Goal: Information Seeking & Learning: Learn about a topic

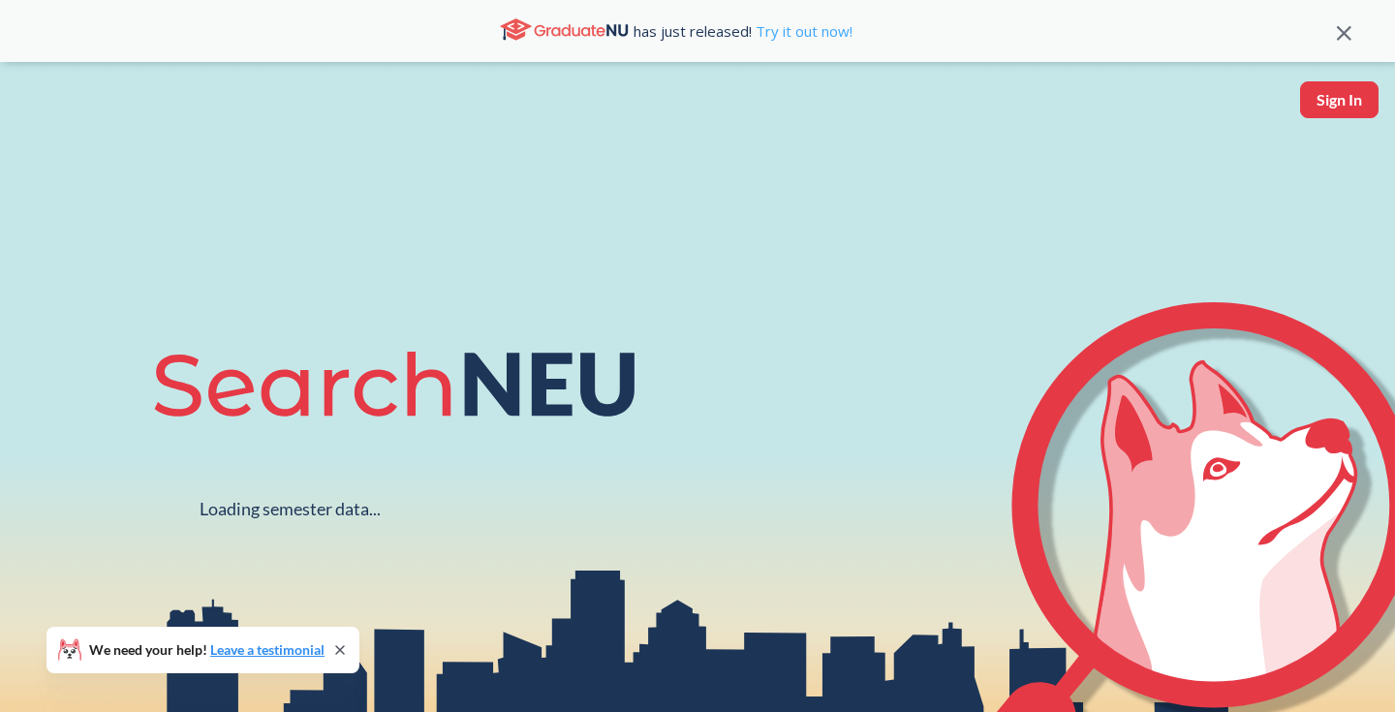
click at [752, 31] on link "Try it out now!" at bounding box center [802, 30] width 101 height 19
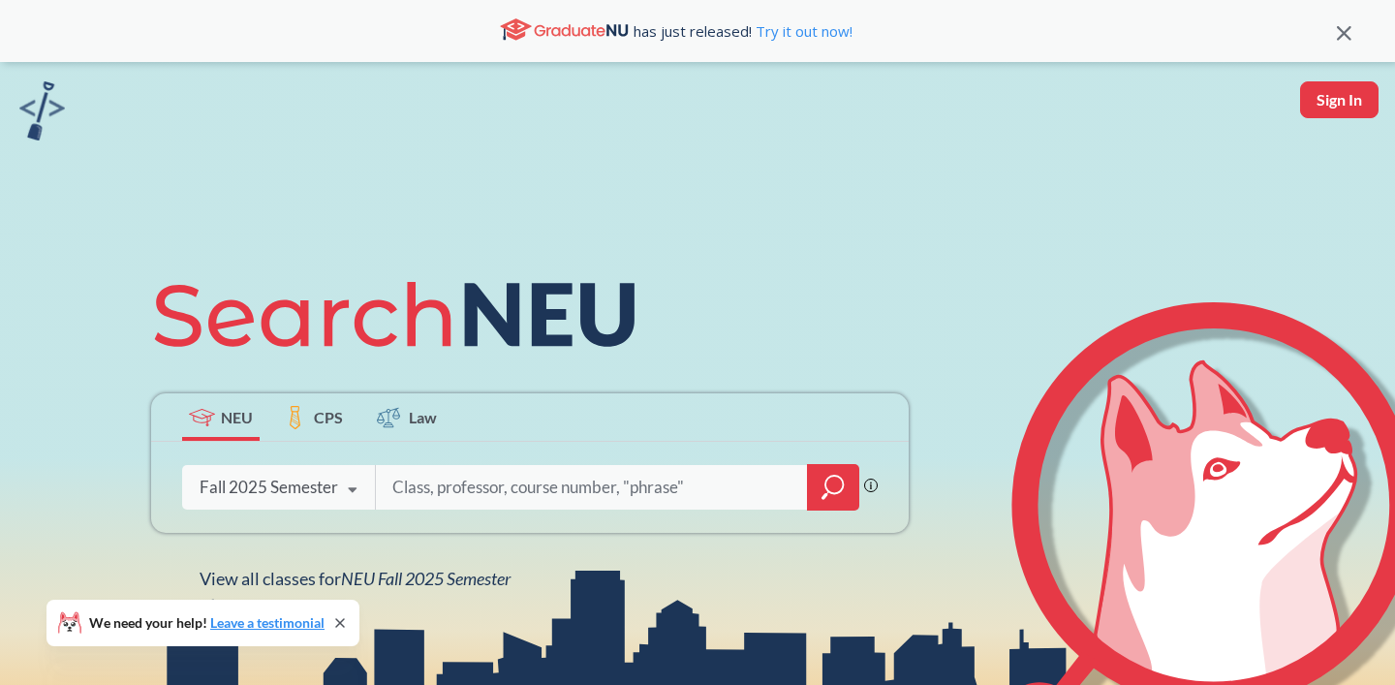
click at [821, 474] on icon "magnifying glass" at bounding box center [832, 487] width 23 height 27
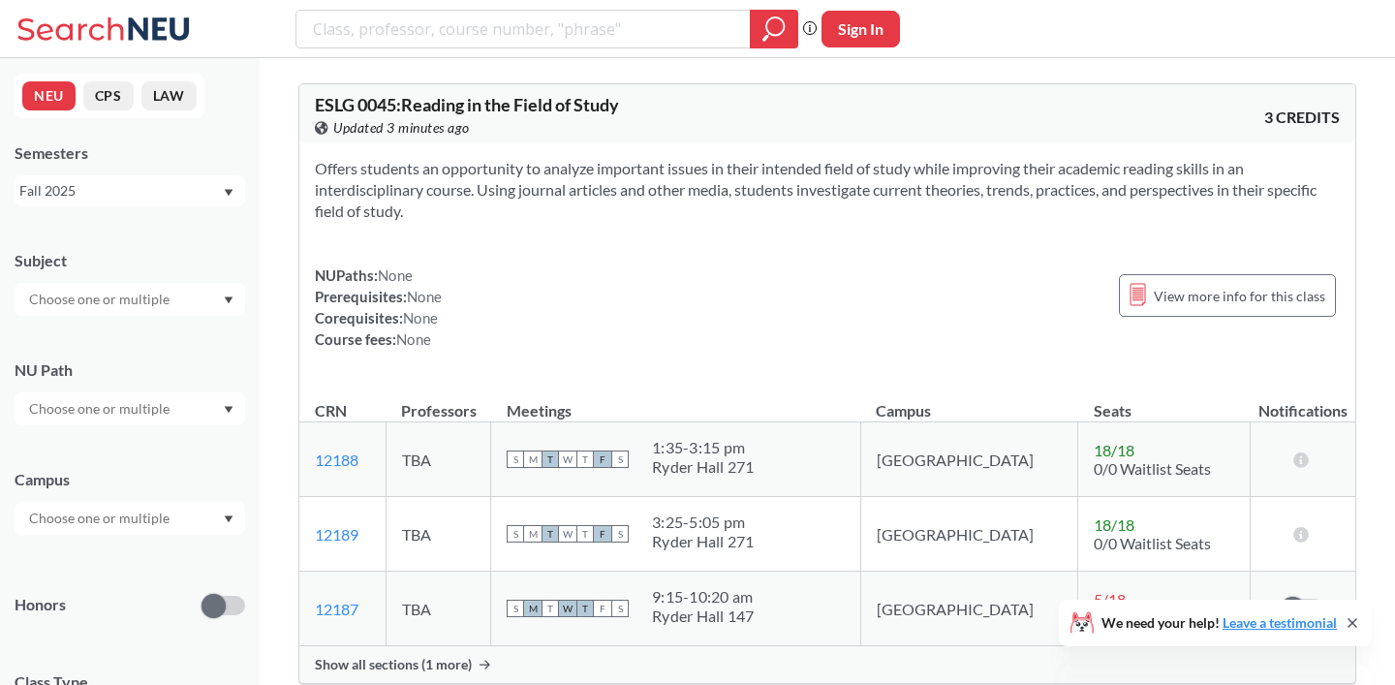
click at [216, 308] on div at bounding box center [130, 299] width 231 height 33
click at [199, 354] on p "Computer Science" at bounding box center [134, 353] width 219 height 19
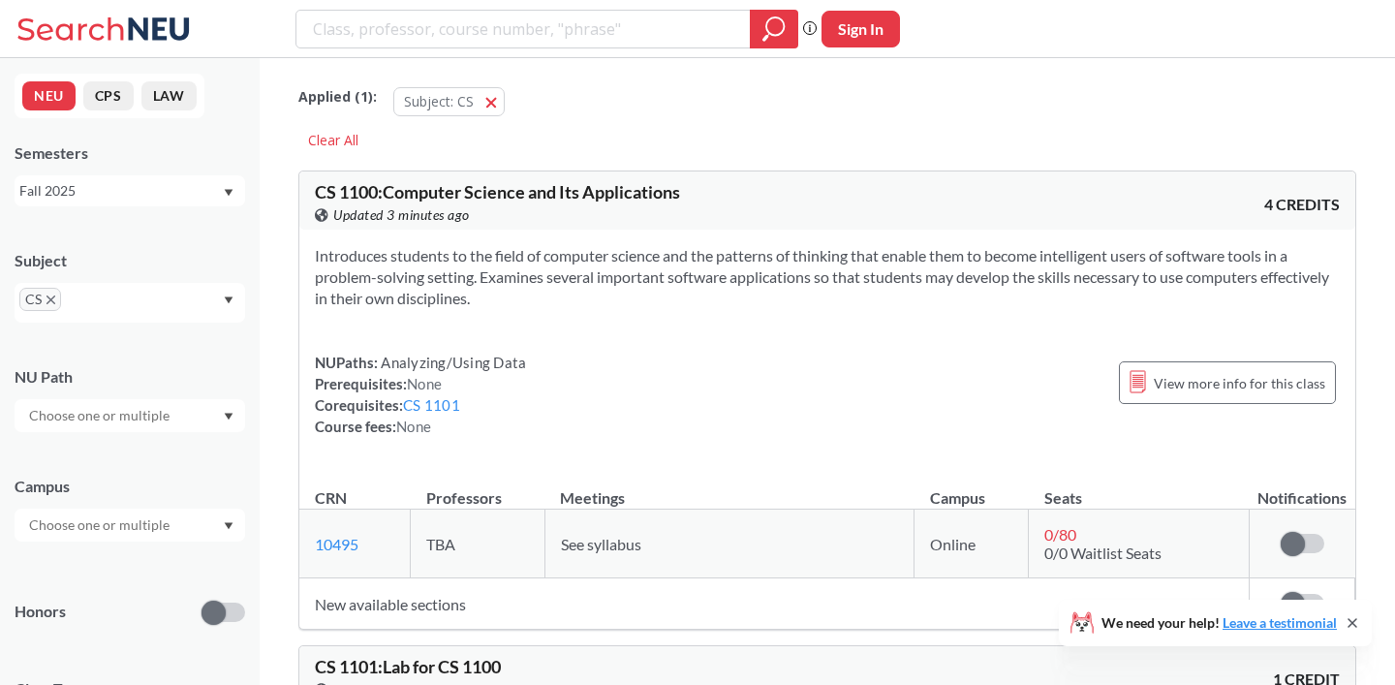
click at [256, 238] on div "NEU CPS LAW Semesters Fall 2025 Subject CS NU Path Campus Honors Class Type Lec…" at bounding box center [130, 371] width 260 height 627
click at [194, 535] on div at bounding box center [130, 525] width 231 height 33
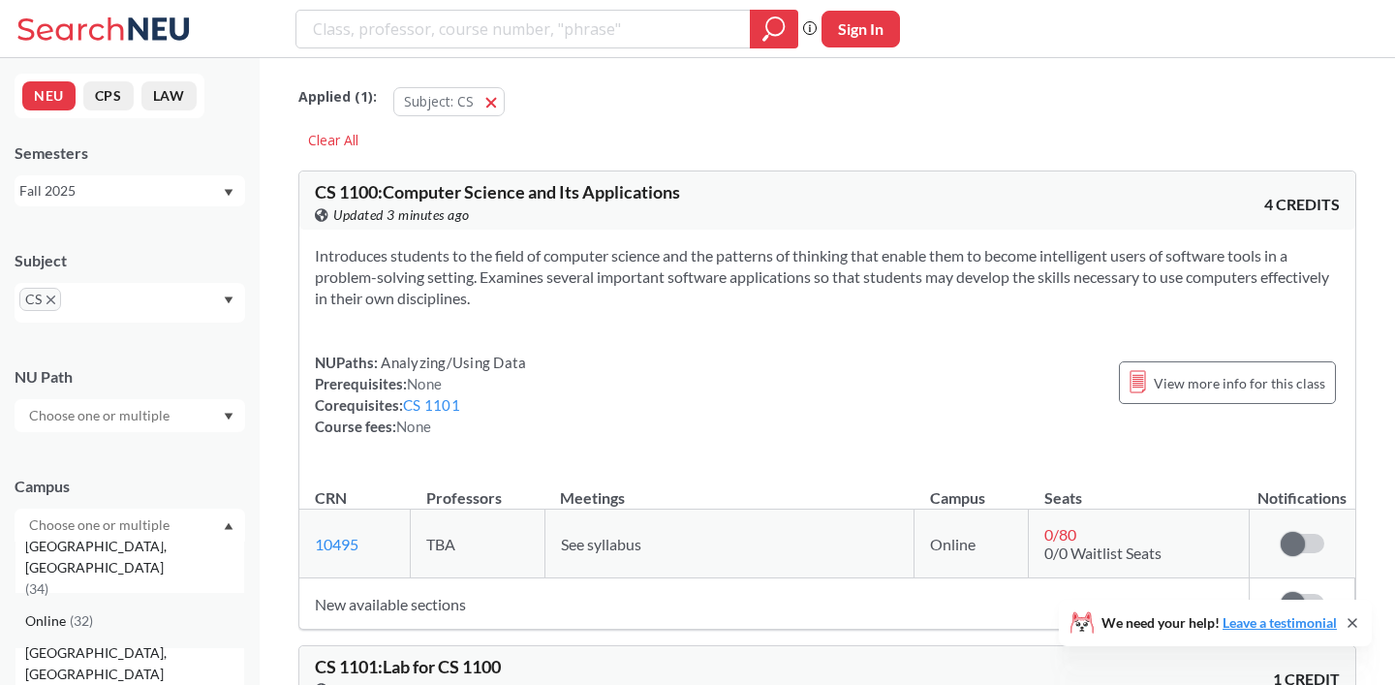
scroll to position [55, 0]
click at [150, 618] on div "Online ( 32 )" at bounding box center [134, 619] width 219 height 21
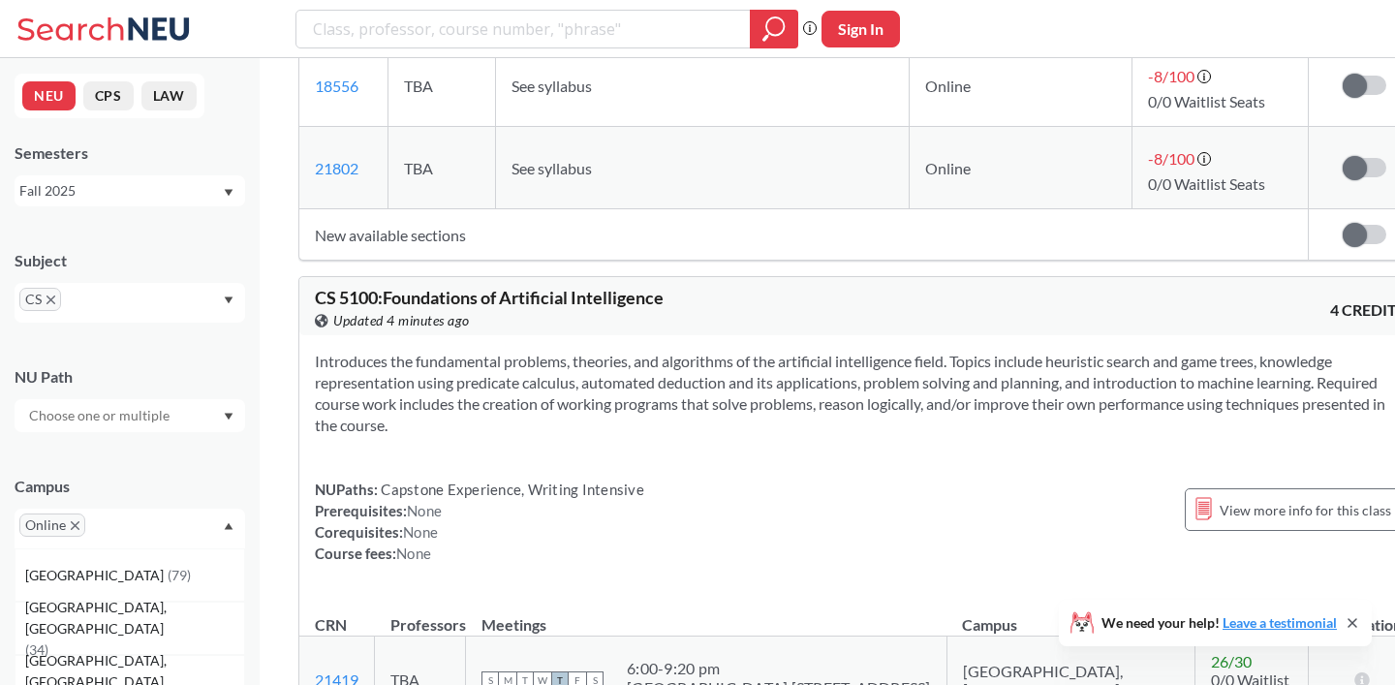
scroll to position [10592, 0]
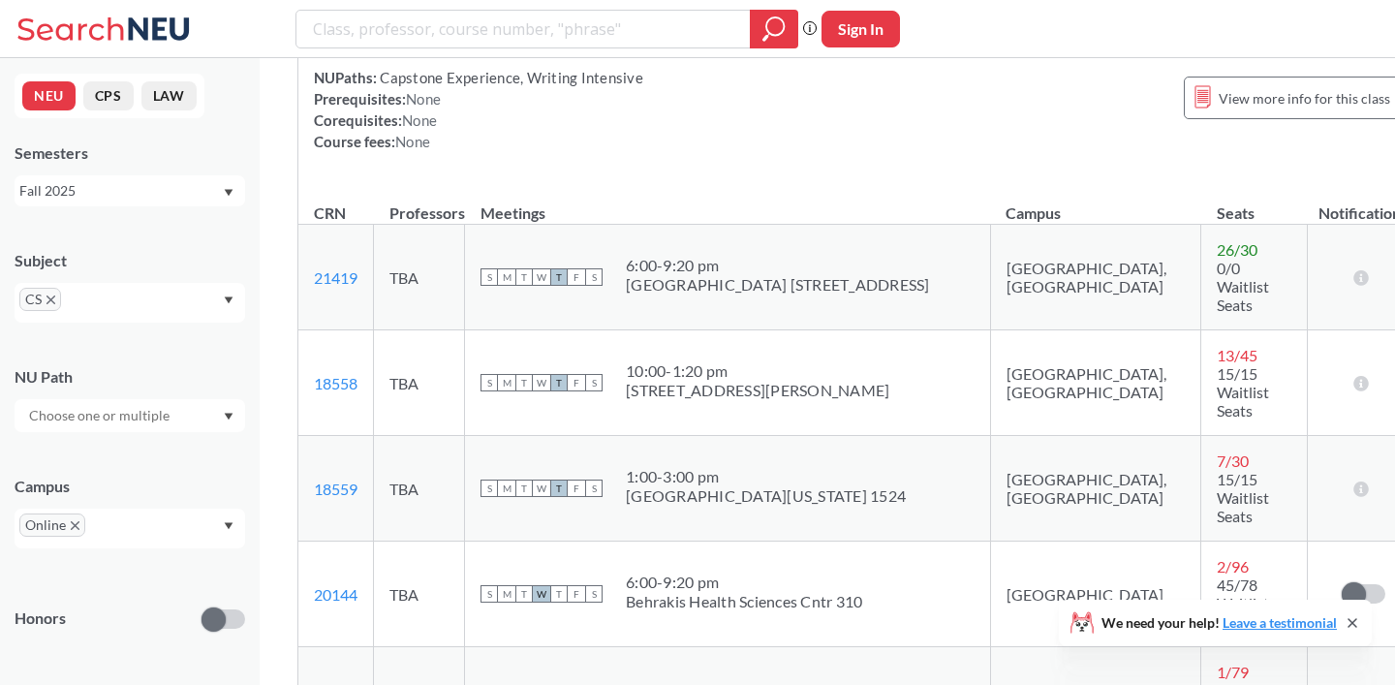
scroll to position [10986, 0]
click at [811, 0] on div "Phrase search guarantees the exact search appears in the results. Ex. If you wa…" at bounding box center [697, 29] width 1395 height 58
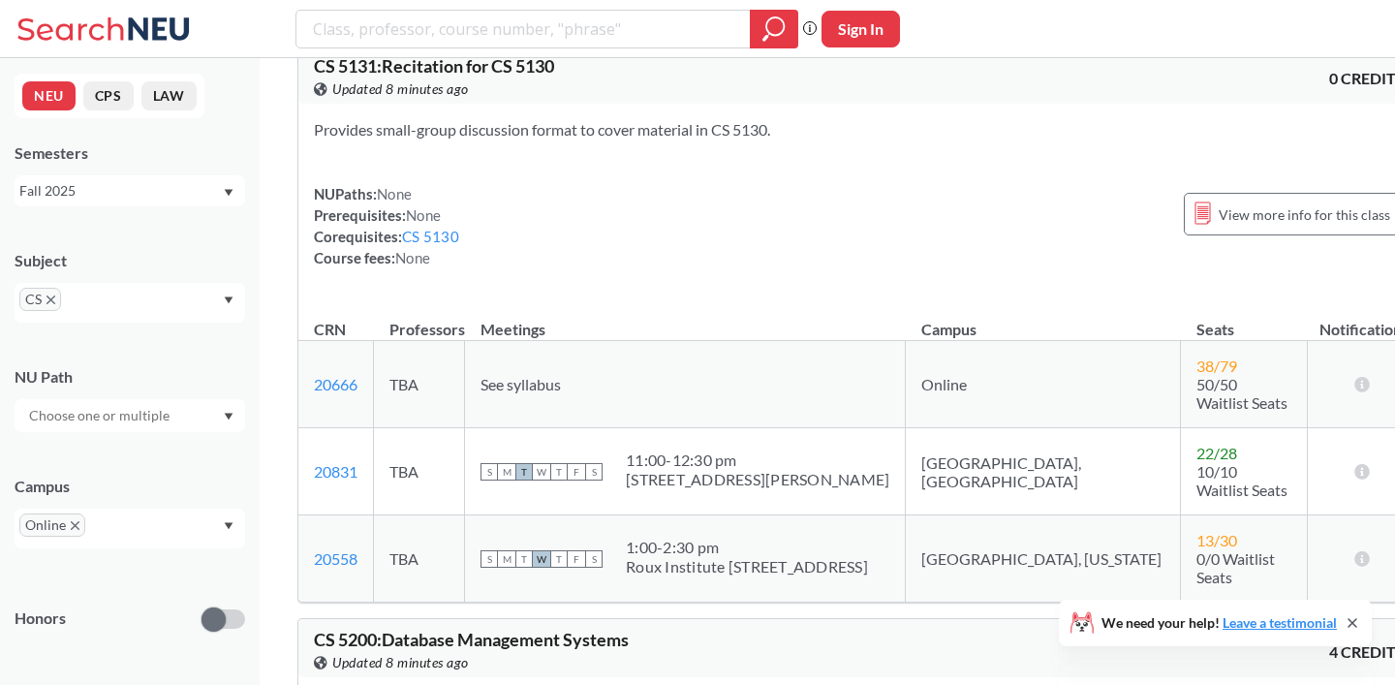
scroll to position [12999, 0]
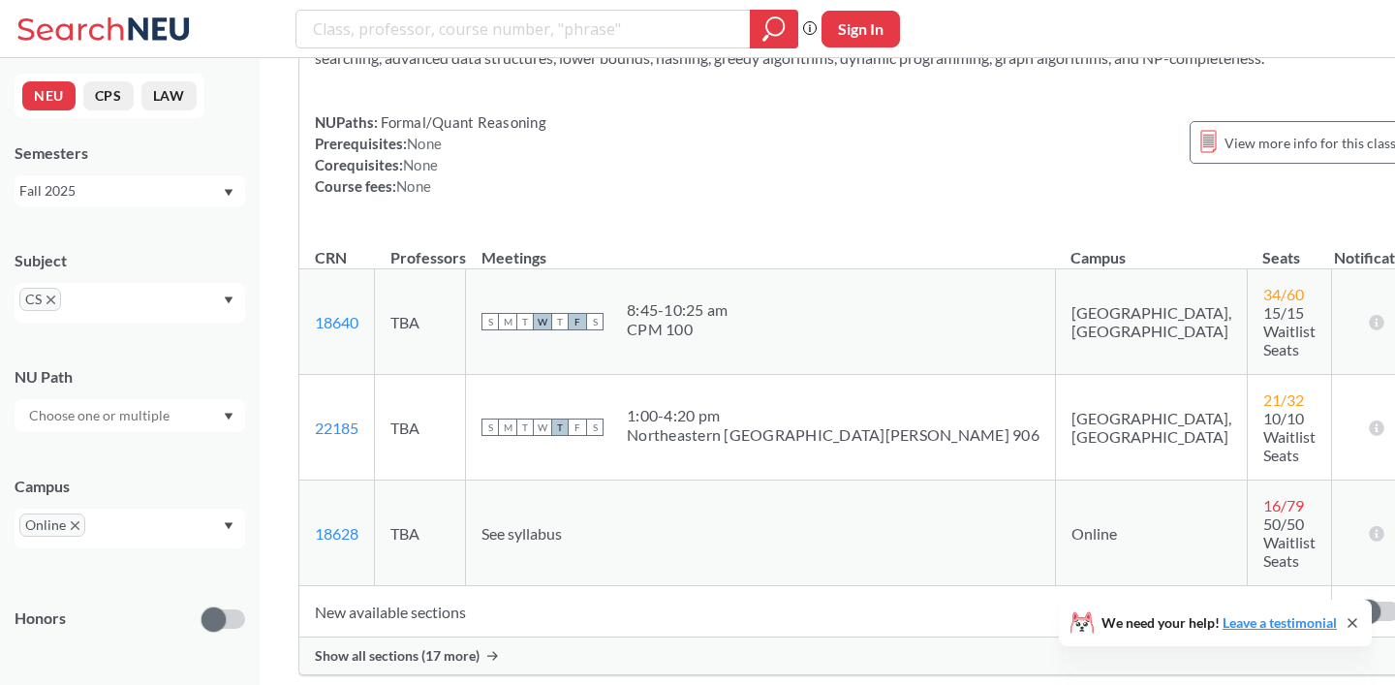
scroll to position [18598, 0]
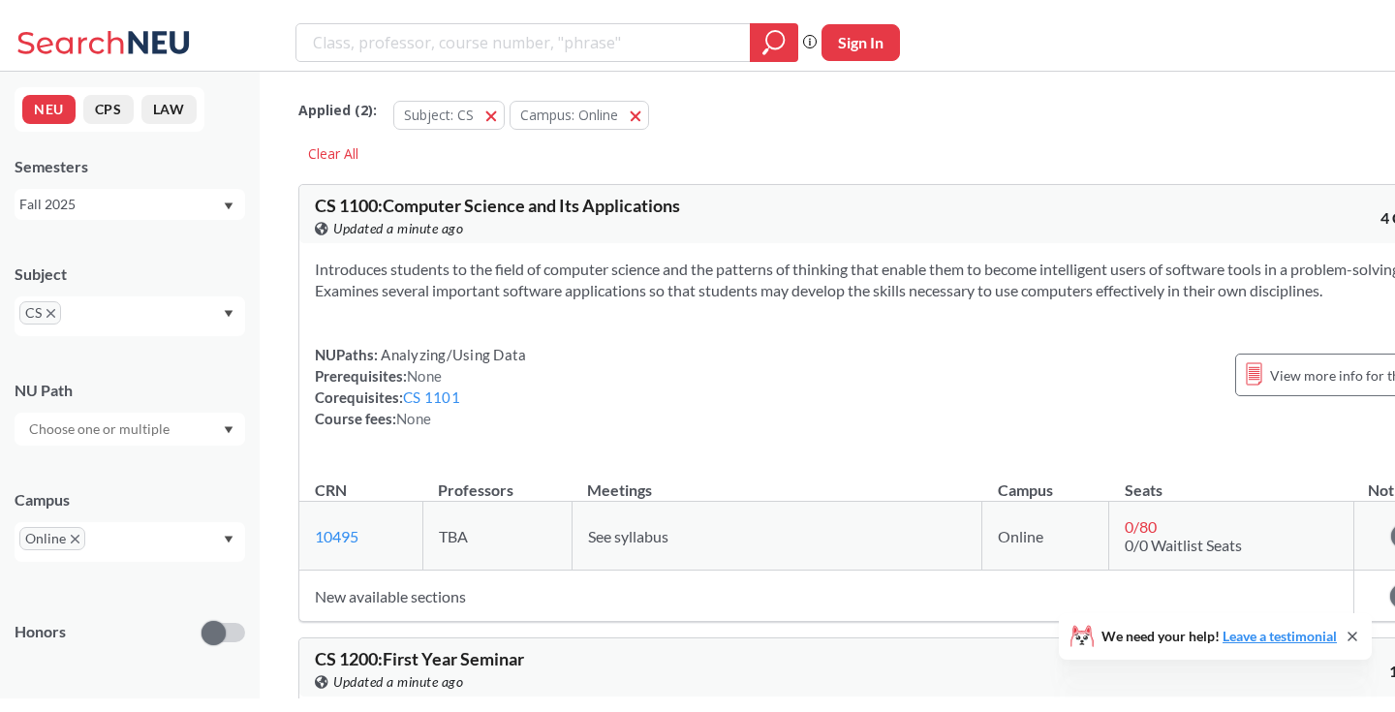
scroll to position [0, 0]
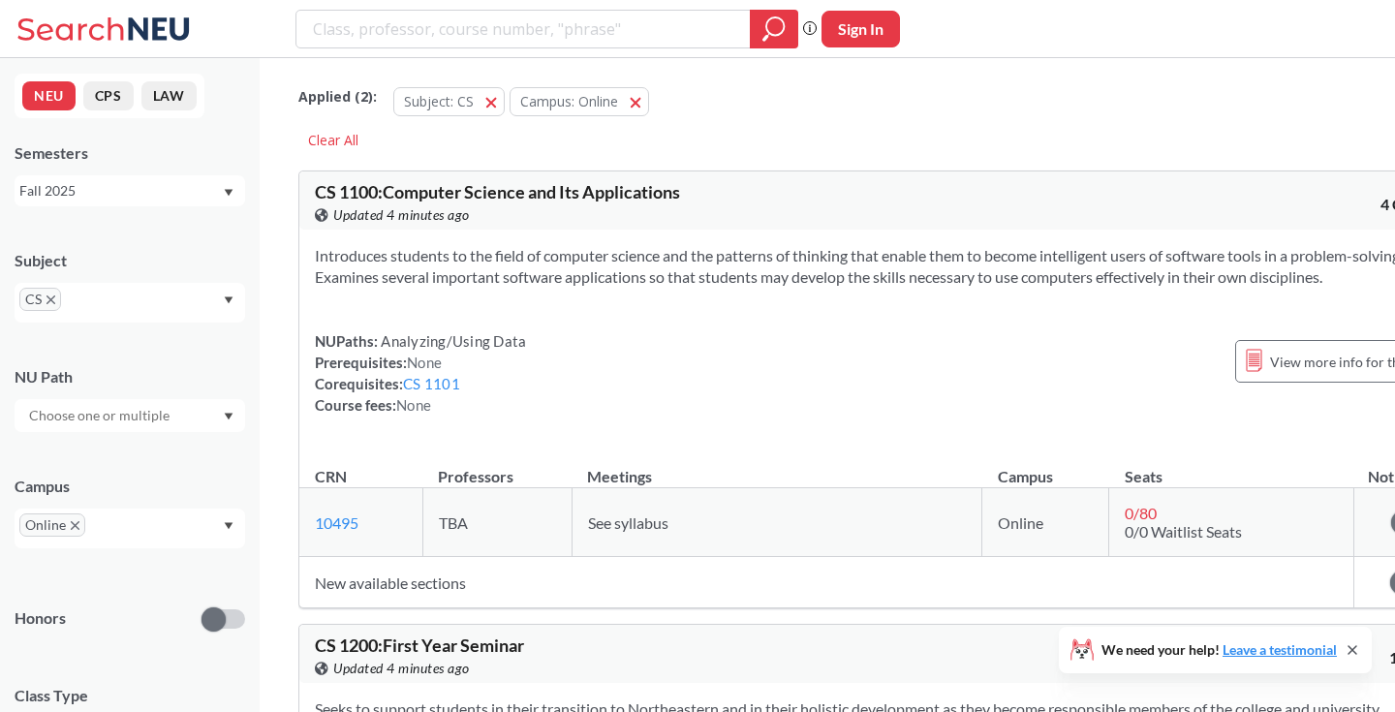
click at [638, 416] on div "NUPaths: Analyzing/Using Data Prerequisites: None Corequisites: CS 1101 Course …" at bounding box center [885, 372] width 1141 height 85
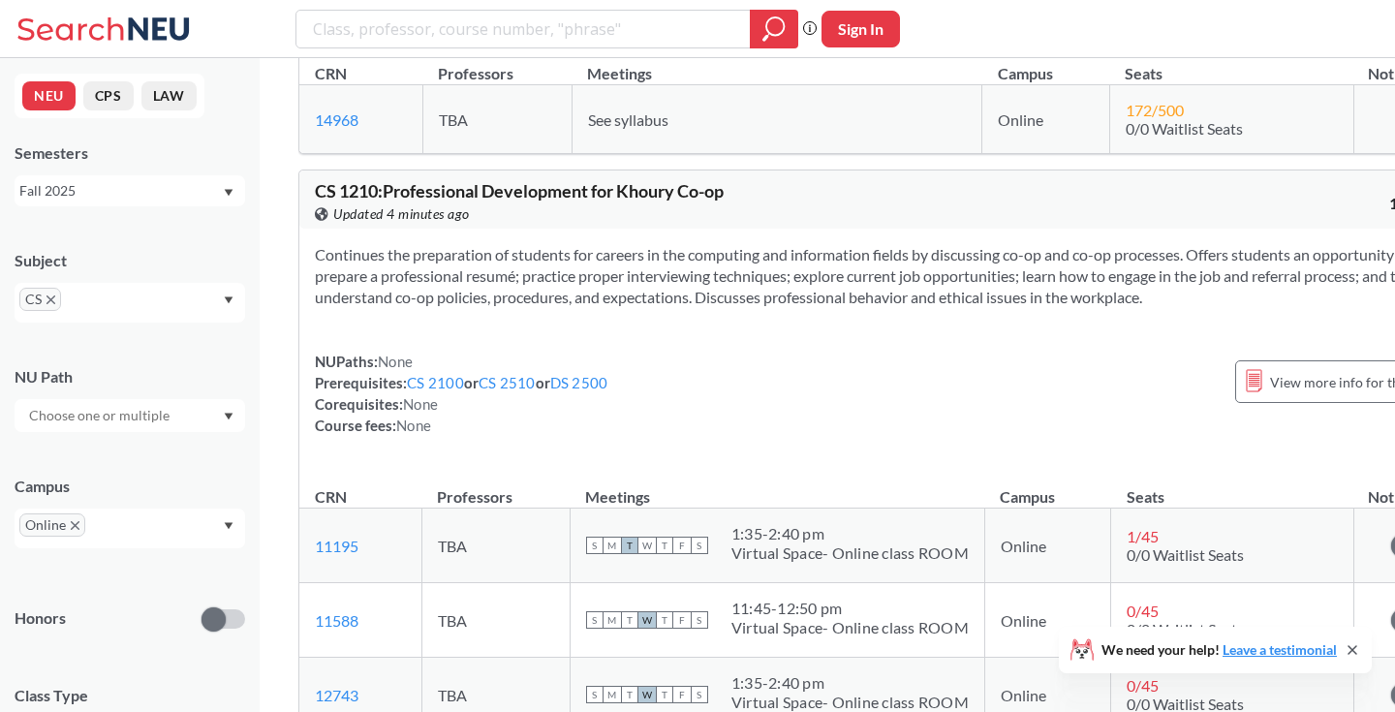
scroll to position [910, 0]
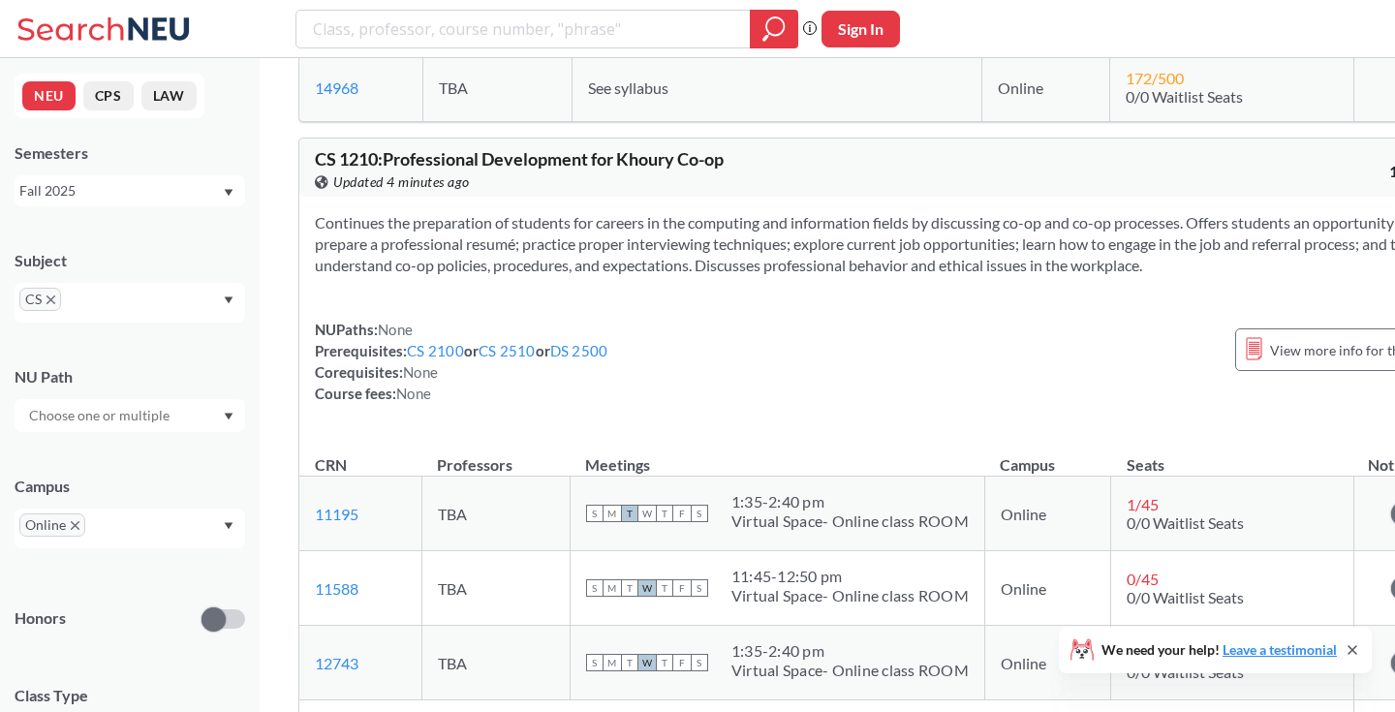
drag, startPoint x: 433, startPoint y: 438, endPoint x: 316, endPoint y: 175, distance: 287.5
click at [316, 175] on div "CS 1210 : Professional Development for [PERSON_NAME] Co-op View this course on …" at bounding box center [885, 464] width 1174 height 652
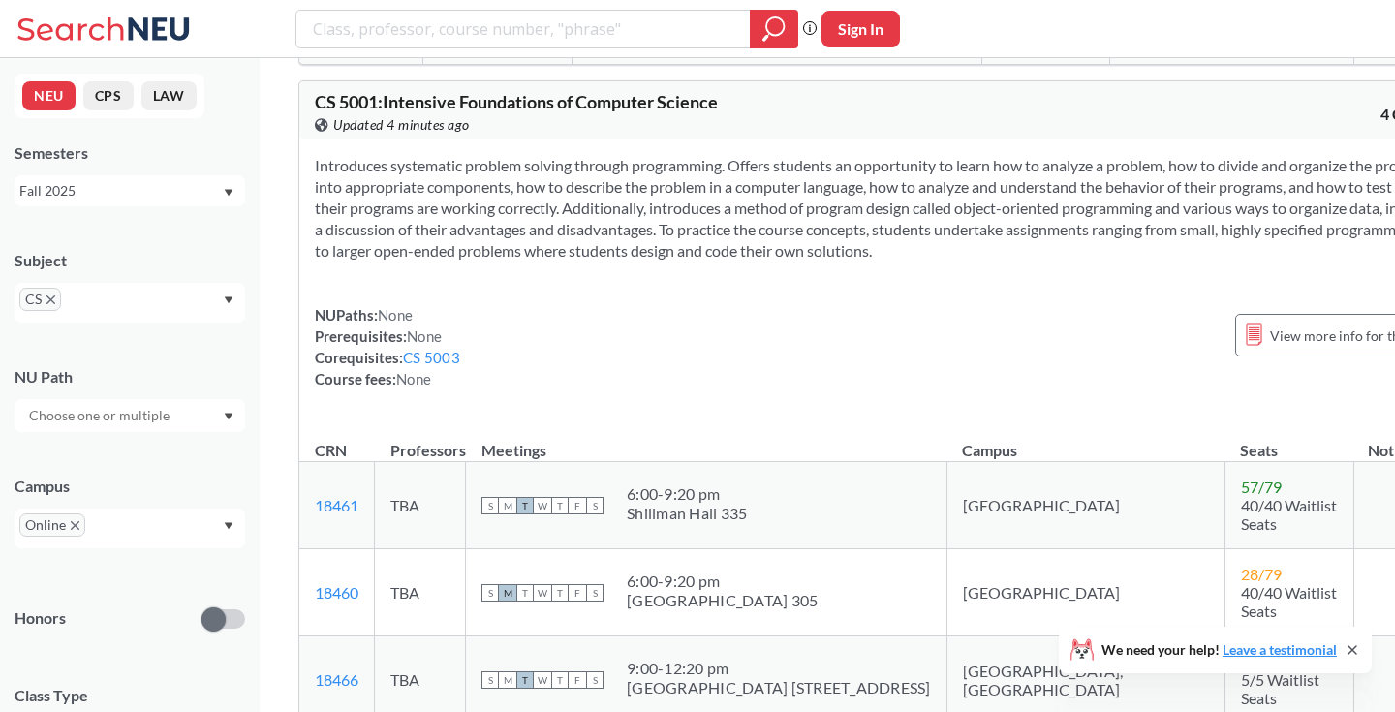
scroll to position [5083, 0]
